Goal: Navigation & Orientation: Find specific page/section

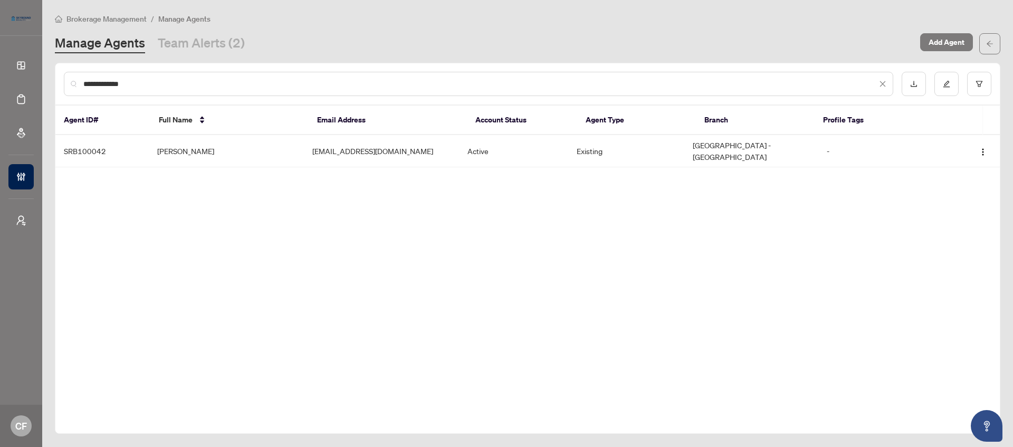
click at [120, 19] on span "Brokerage Management" at bounding box center [106, 18] width 80 height 9
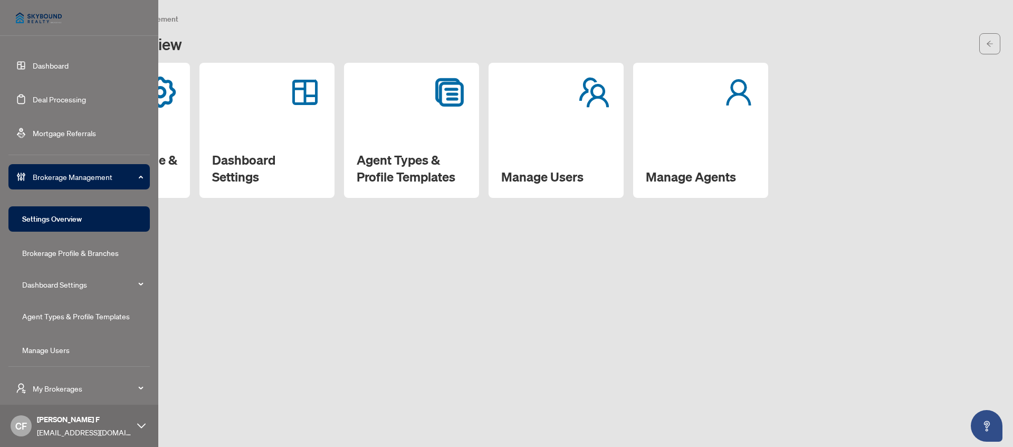
click at [36, 70] on link "Dashboard" at bounding box center [51, 65] width 36 height 9
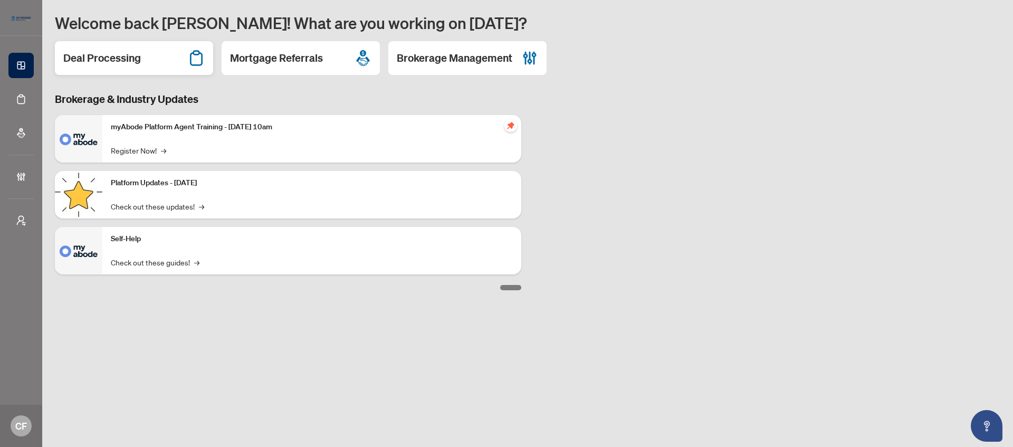
click at [149, 65] on div "Deal Processing" at bounding box center [134, 58] width 158 height 34
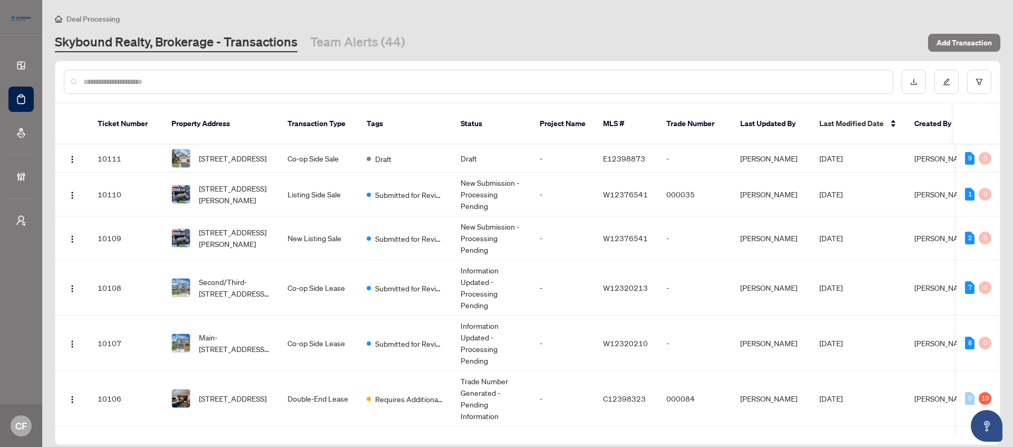
click at [112, 22] on span "Deal Processing" at bounding box center [92, 18] width 53 height 9
click at [76, 22] on span "Deal Processing" at bounding box center [92, 18] width 53 height 9
click at [83, 18] on span "Deal Processing" at bounding box center [92, 18] width 53 height 9
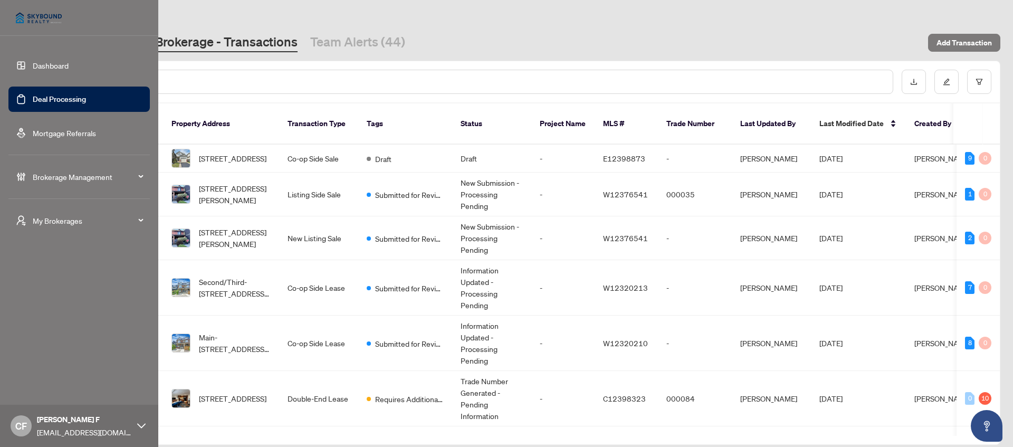
click at [40, 67] on link "Dashboard" at bounding box center [51, 65] width 36 height 9
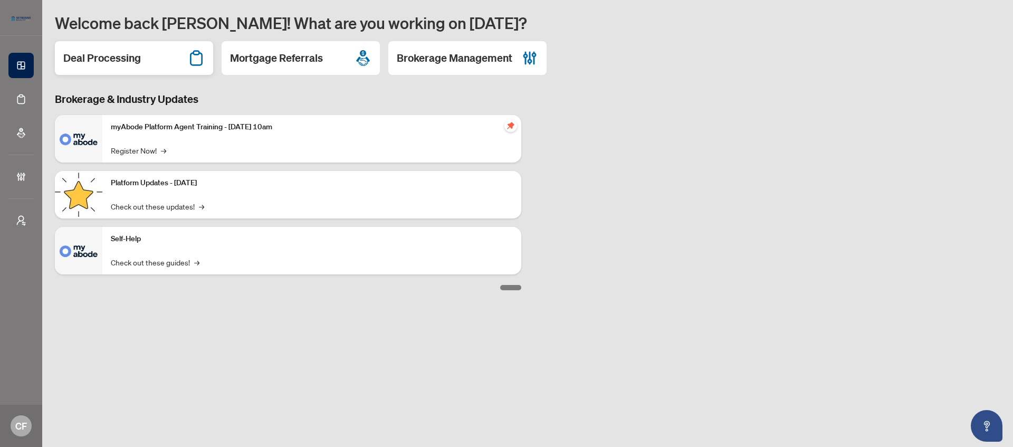
click at [107, 61] on h2 "Deal Processing" at bounding box center [102, 58] width 78 height 15
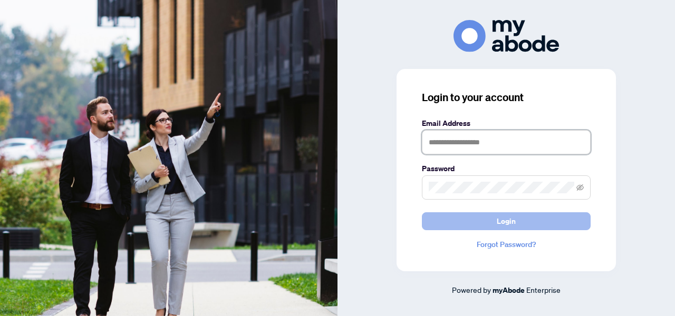
type input "**********"
click at [476, 222] on button "Login" at bounding box center [506, 222] width 169 height 18
